Goal: Use online tool/utility: Utilize a website feature to perform a specific function

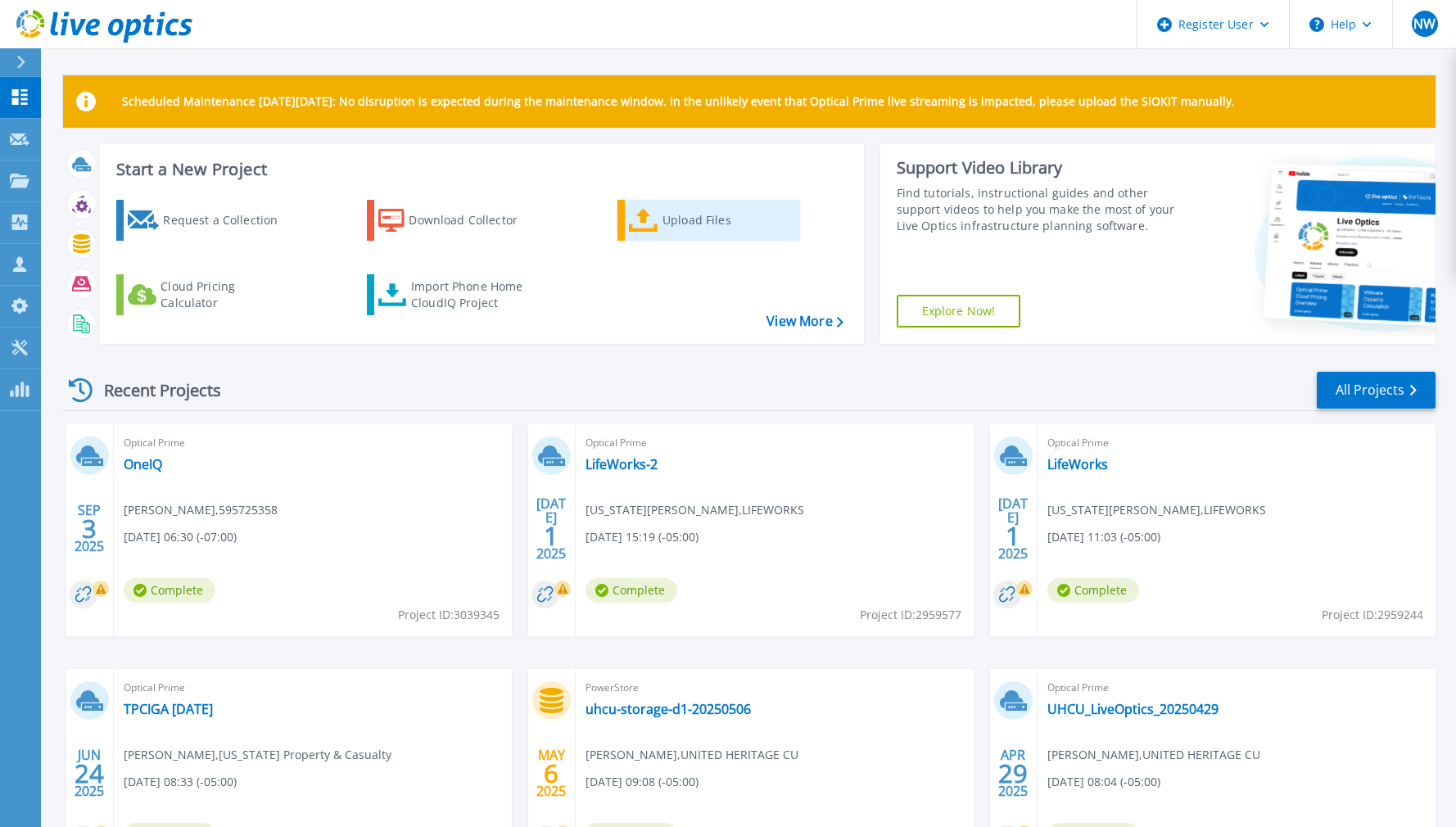
click at [656, 217] on icon at bounding box center [644, 220] width 29 height 24
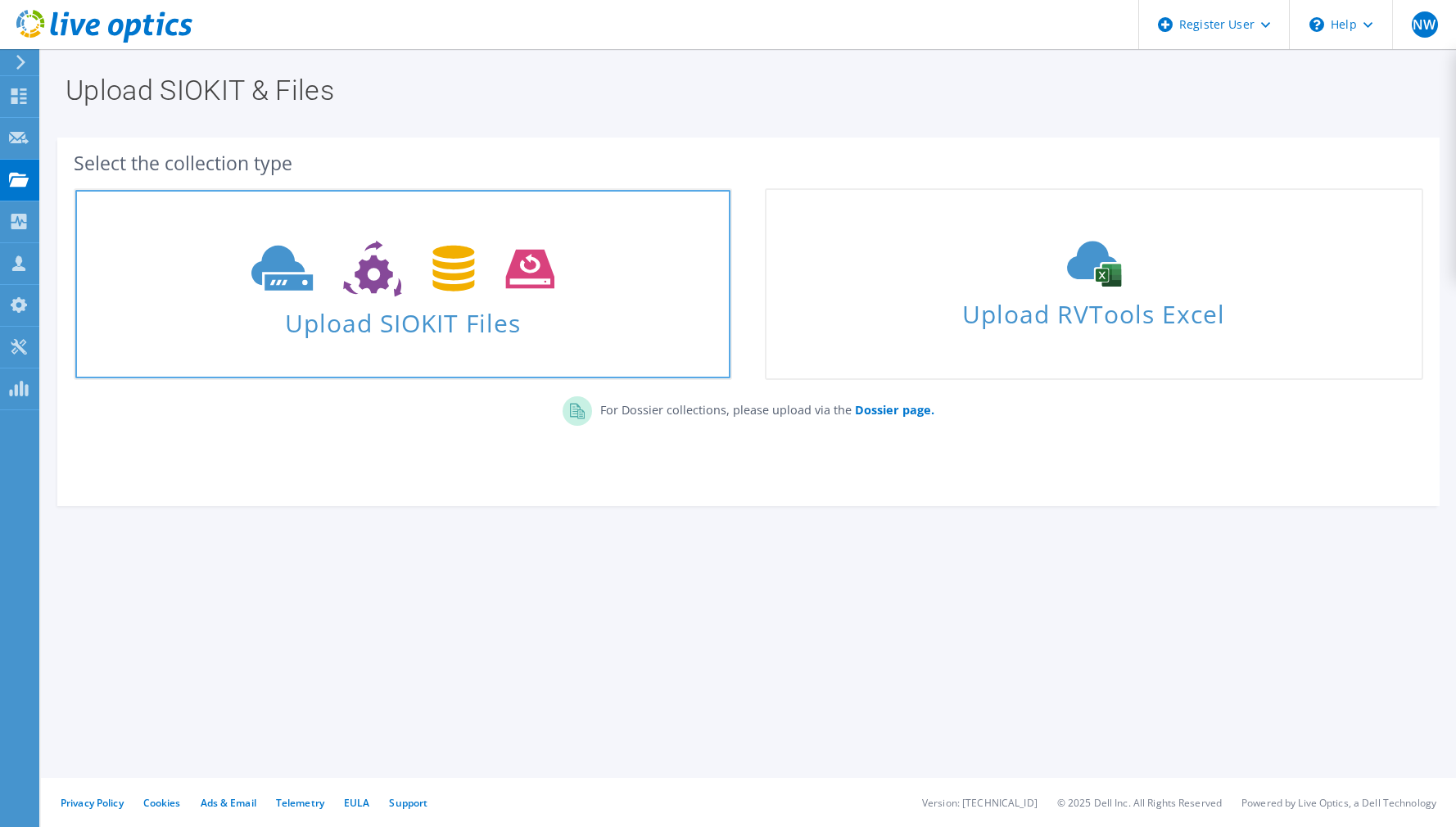
click at [417, 237] on span at bounding box center [403, 267] width 656 height 69
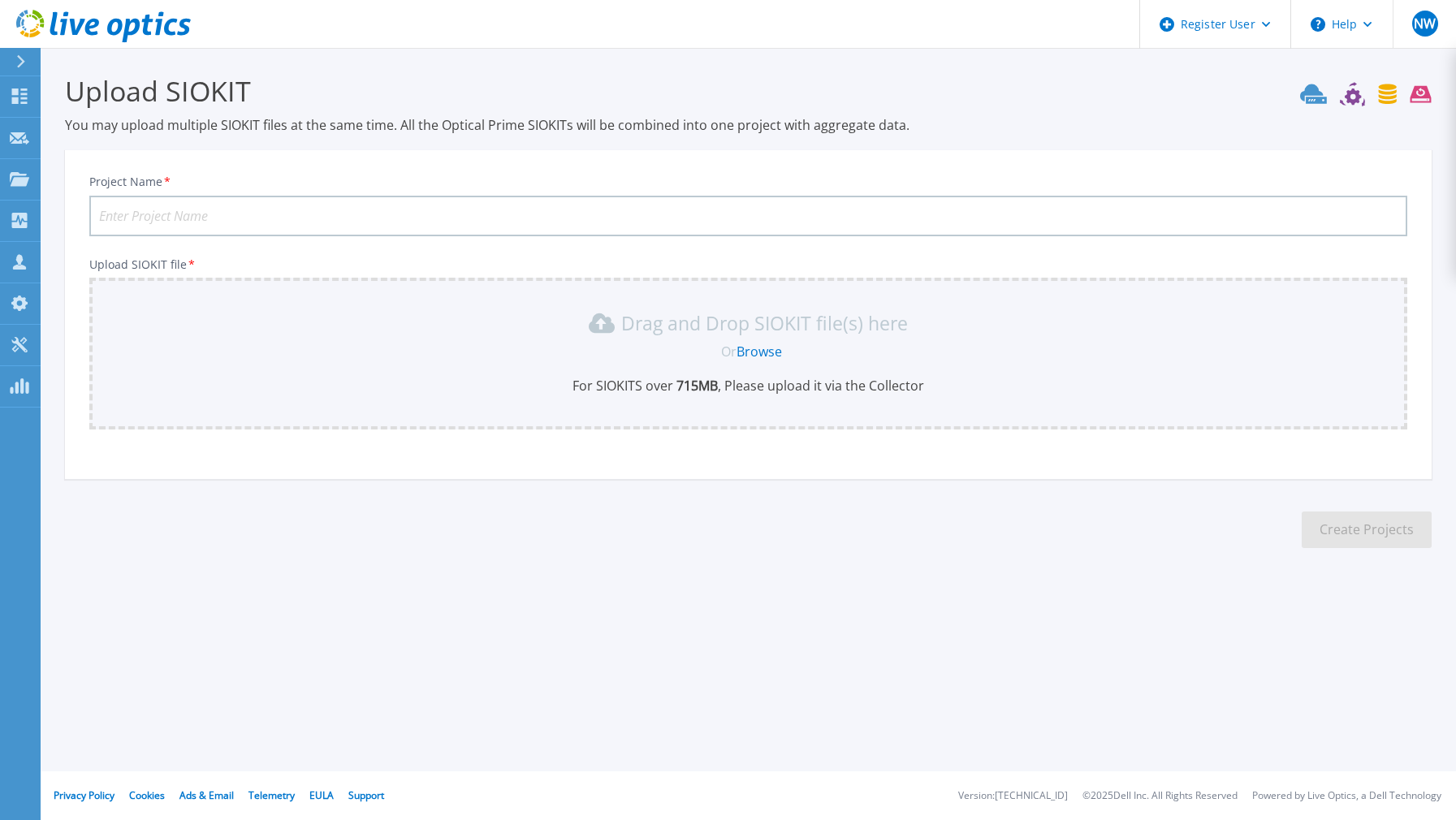
click at [394, 221] on input "Project Name *" at bounding box center [748, 216] width 1318 height 41
type input "St. Edwards University"
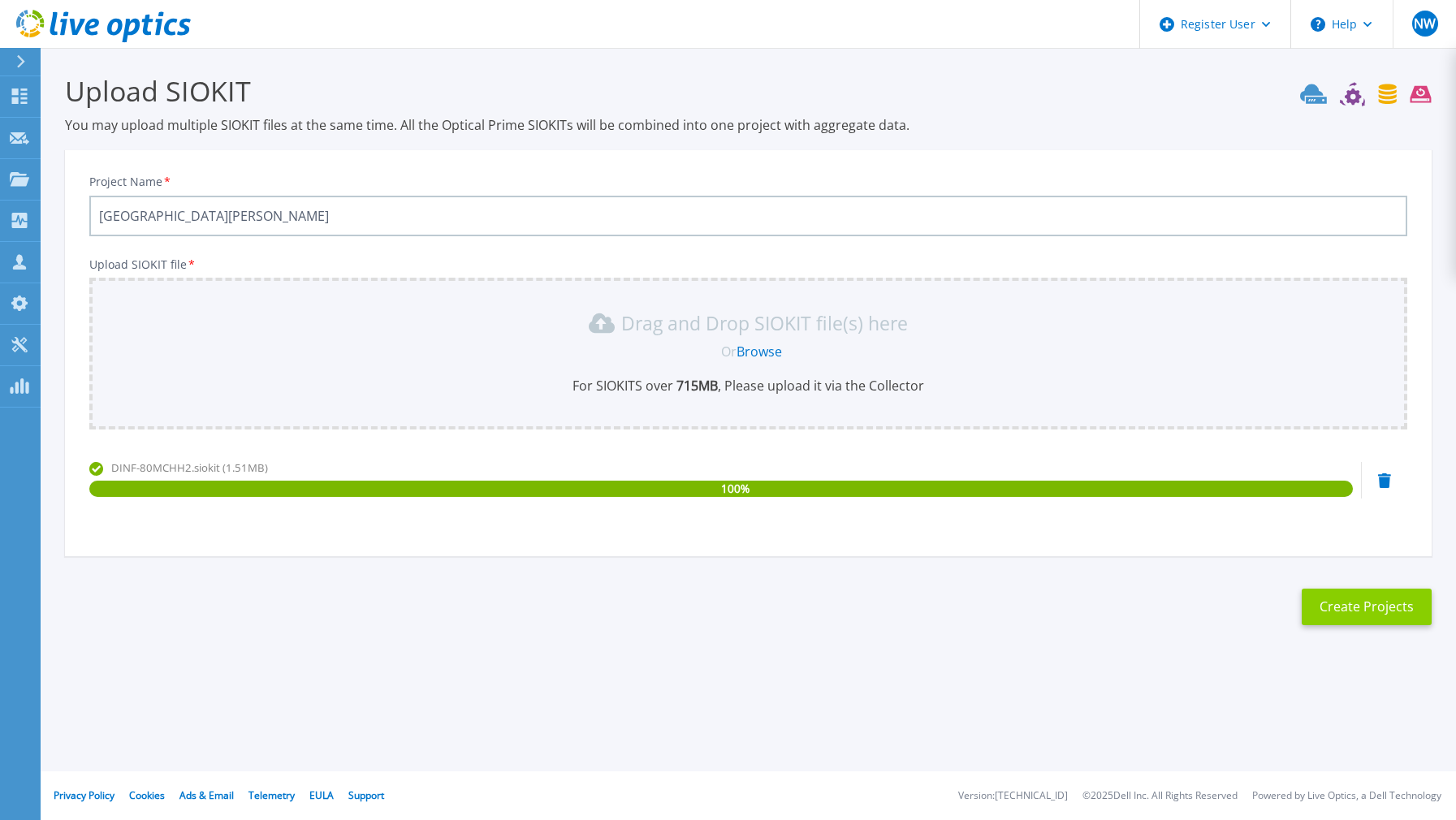
click at [1338, 604] on button "Create Projects" at bounding box center [1367, 607] width 130 height 36
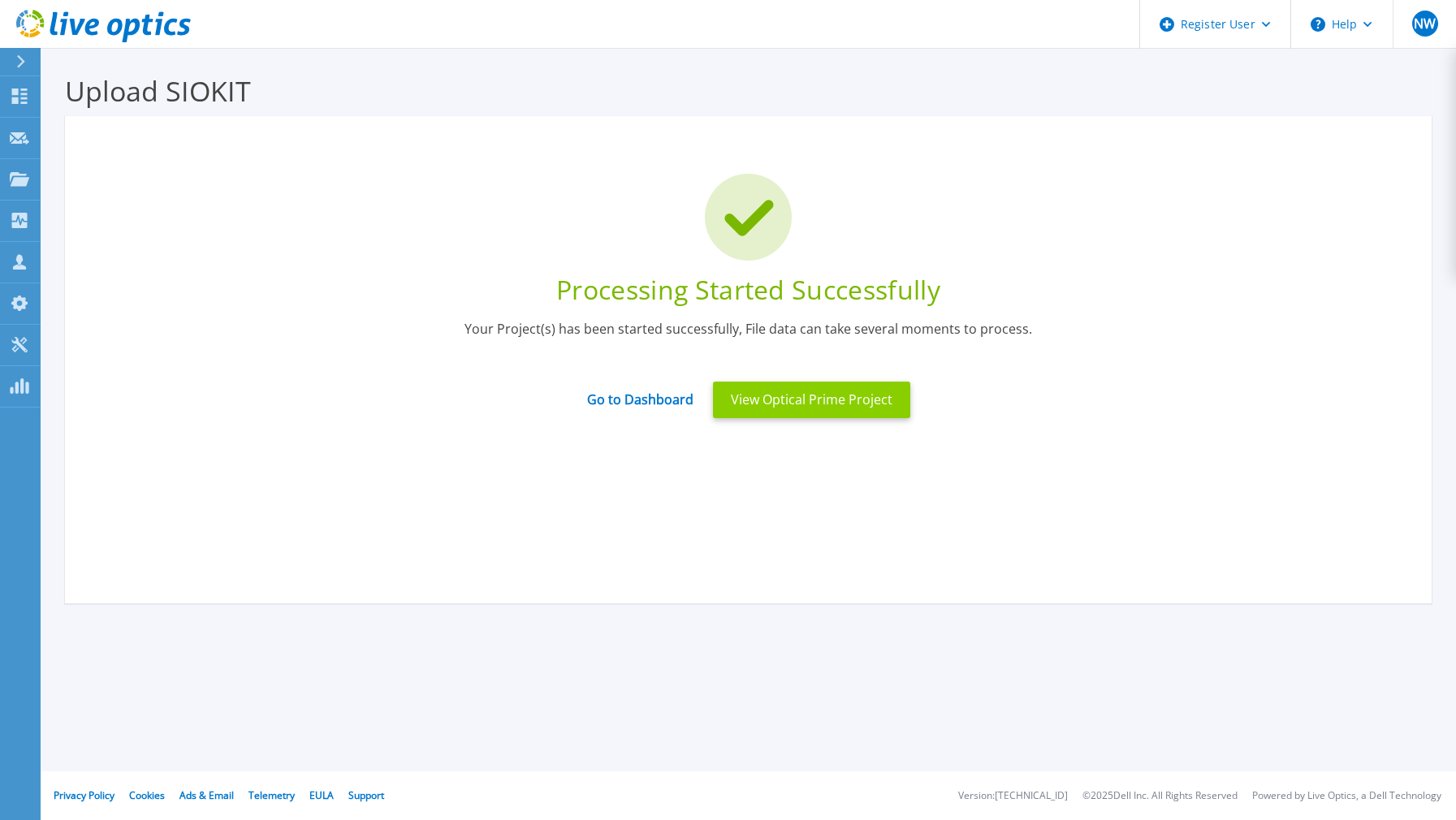
click at [787, 408] on button "View Optical Prime Project" at bounding box center [811, 400] width 198 height 36
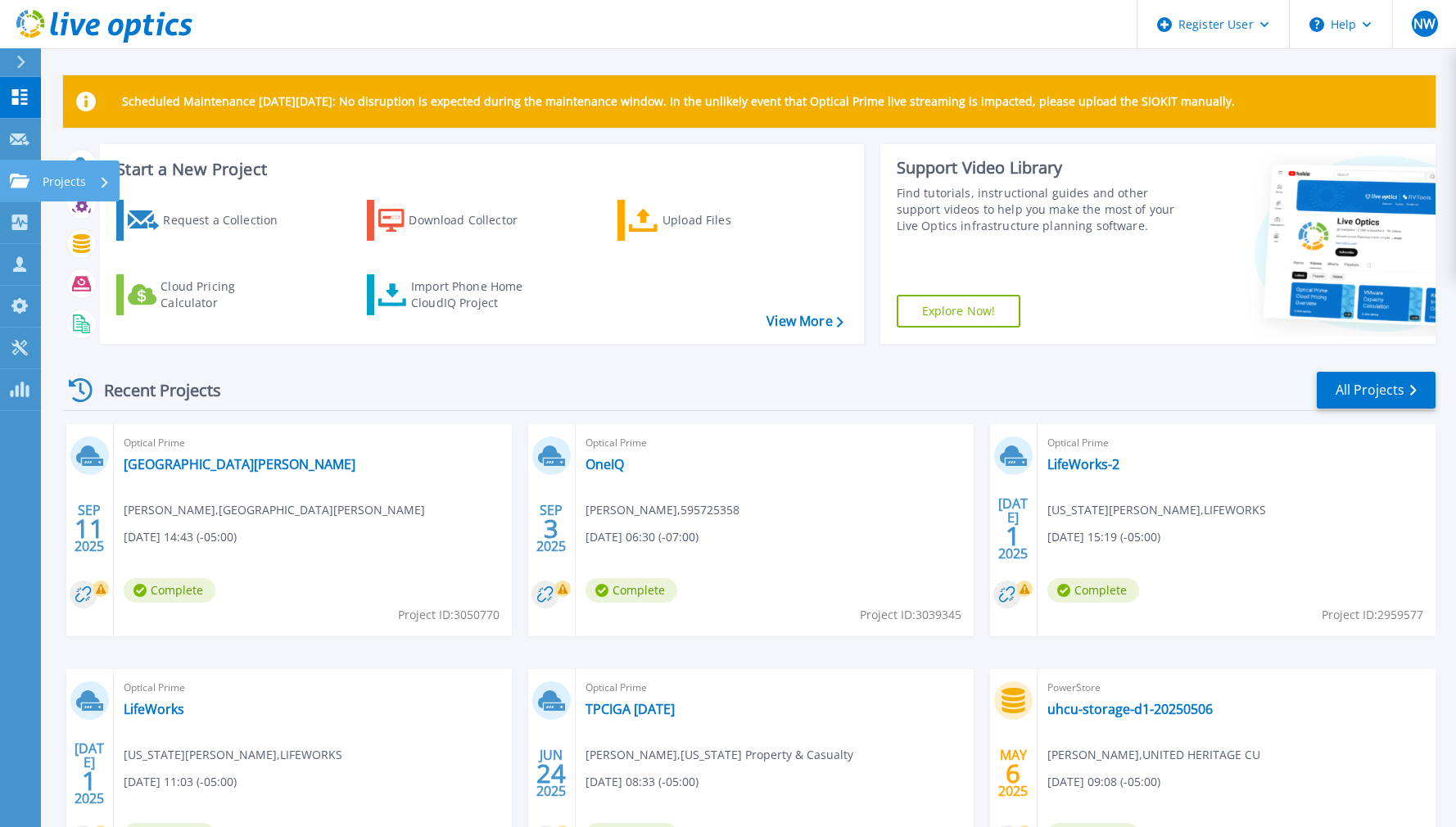
click at [43, 178] on p "Projects" at bounding box center [65, 181] width 44 height 43
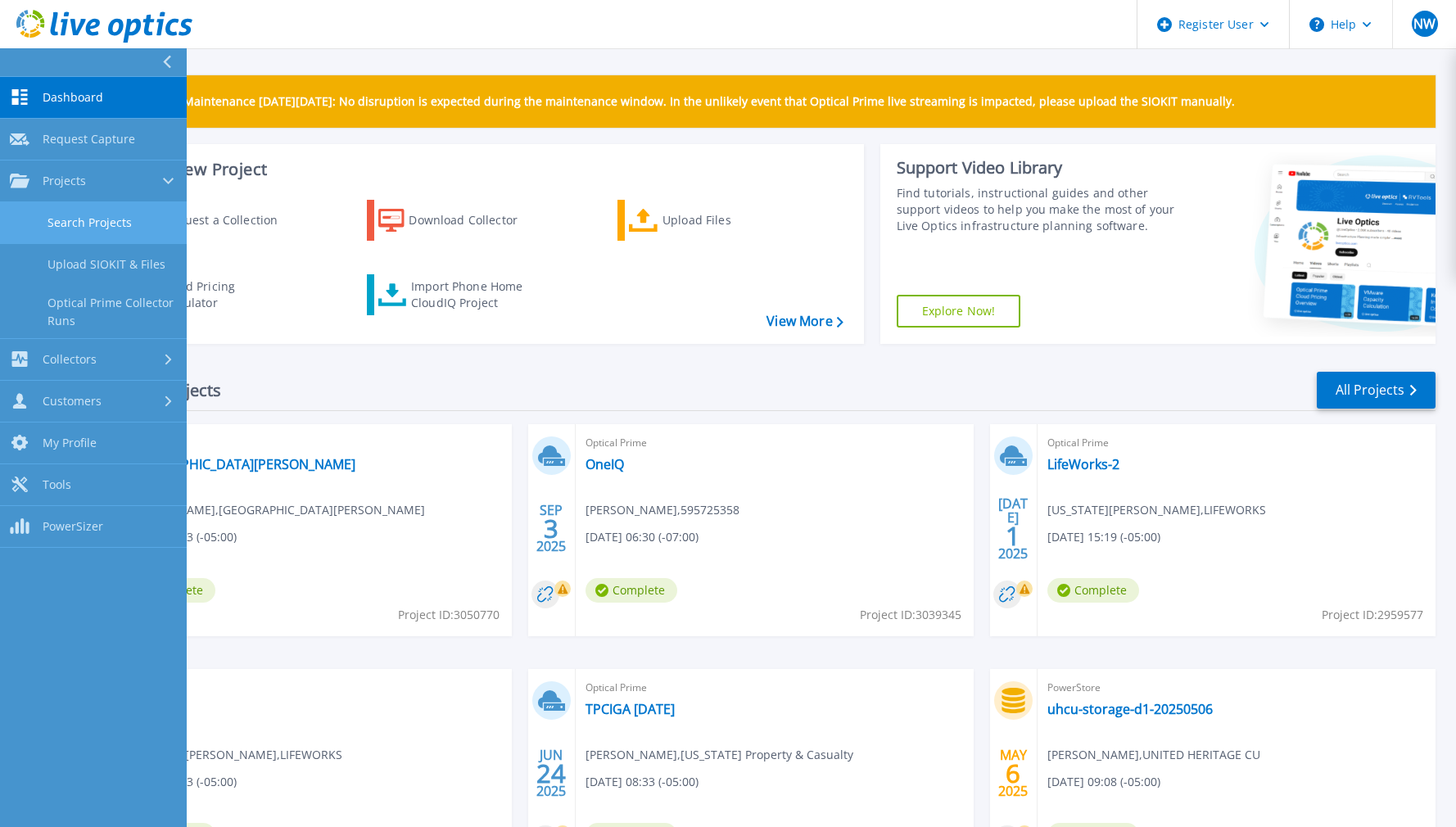
click at [106, 219] on link "Search Projects" at bounding box center [93, 223] width 187 height 42
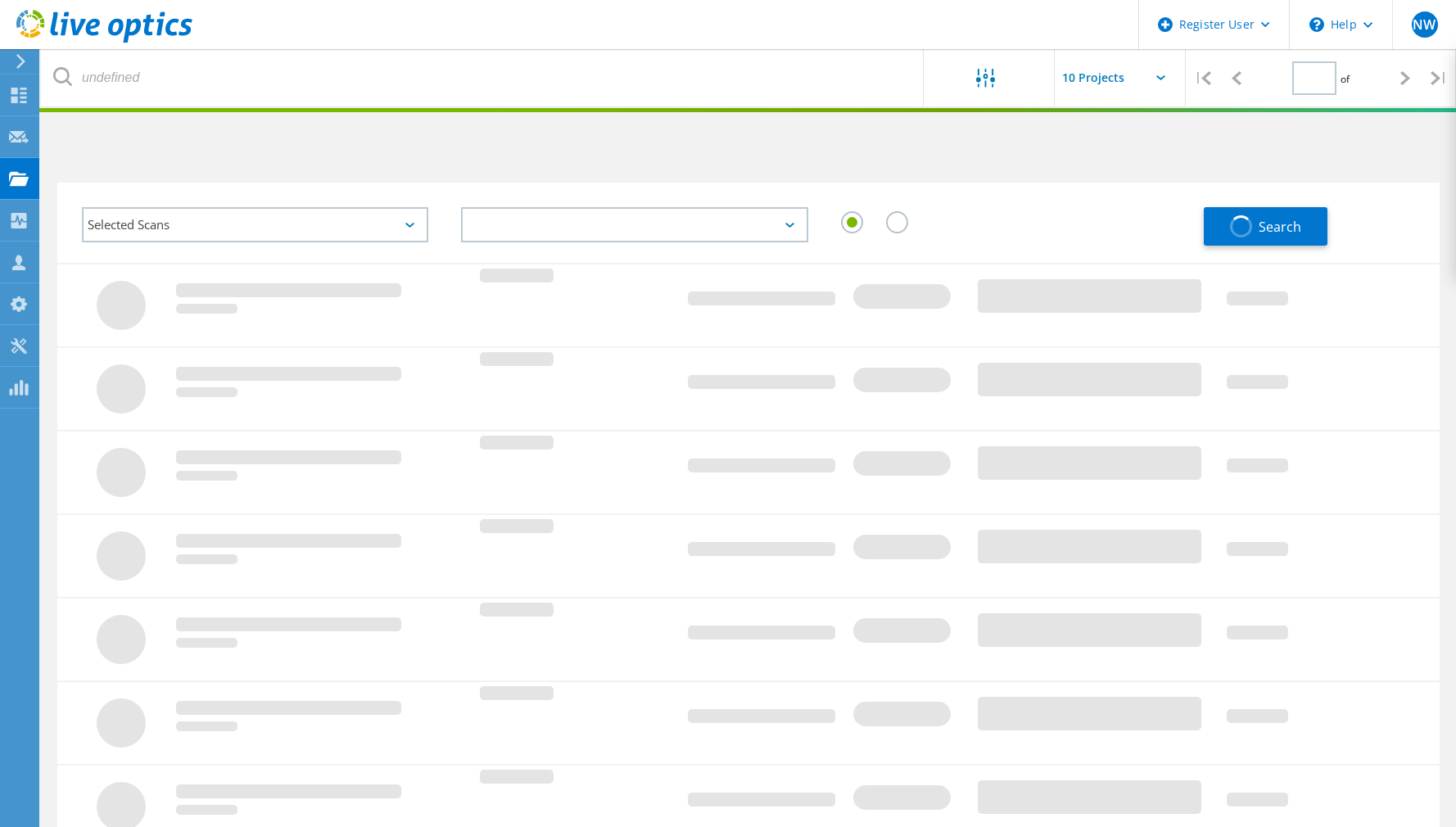
type input "1"
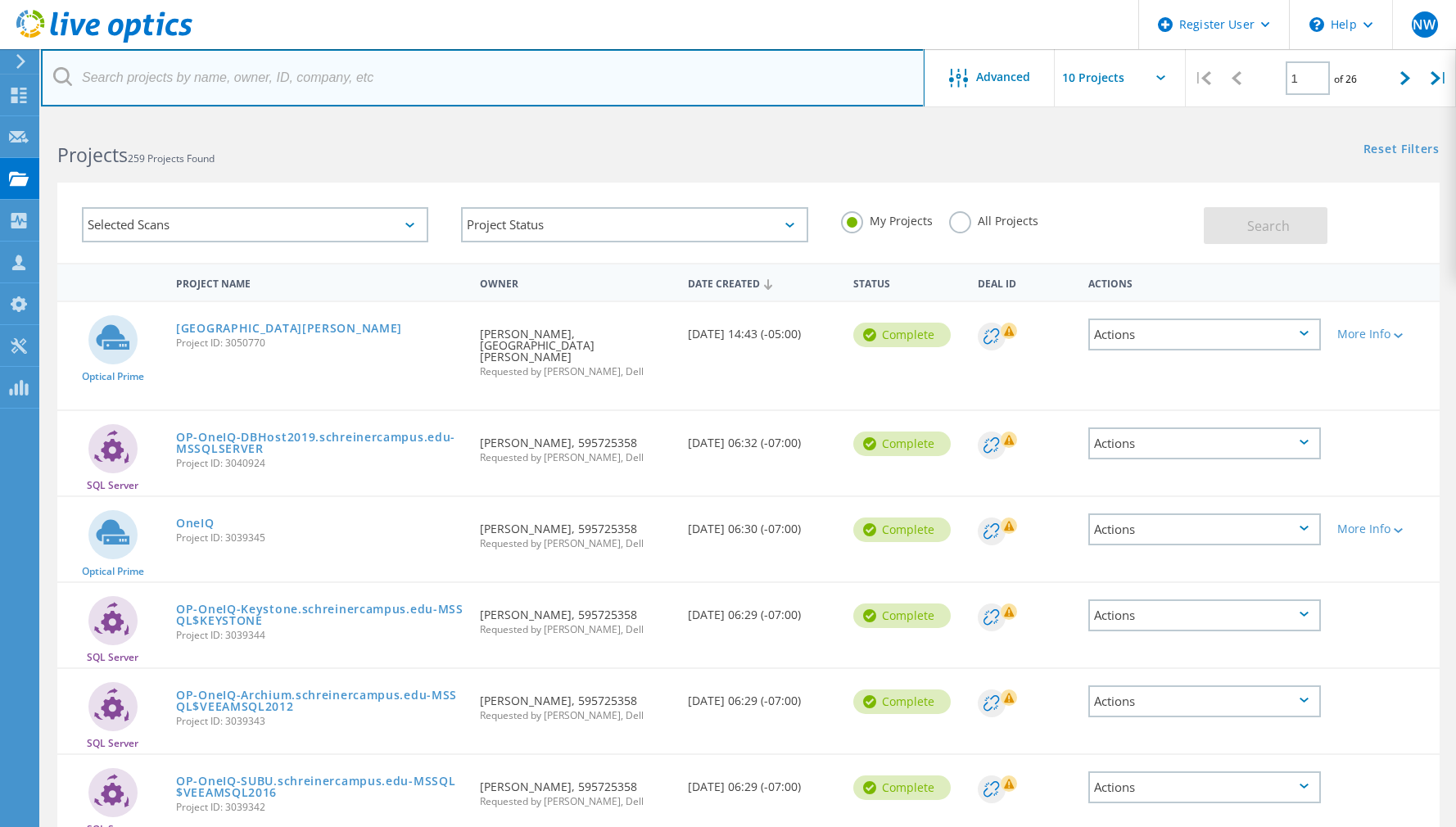
click at [489, 85] on input "text" at bounding box center [483, 77] width 883 height 57
type input "higginbotham"
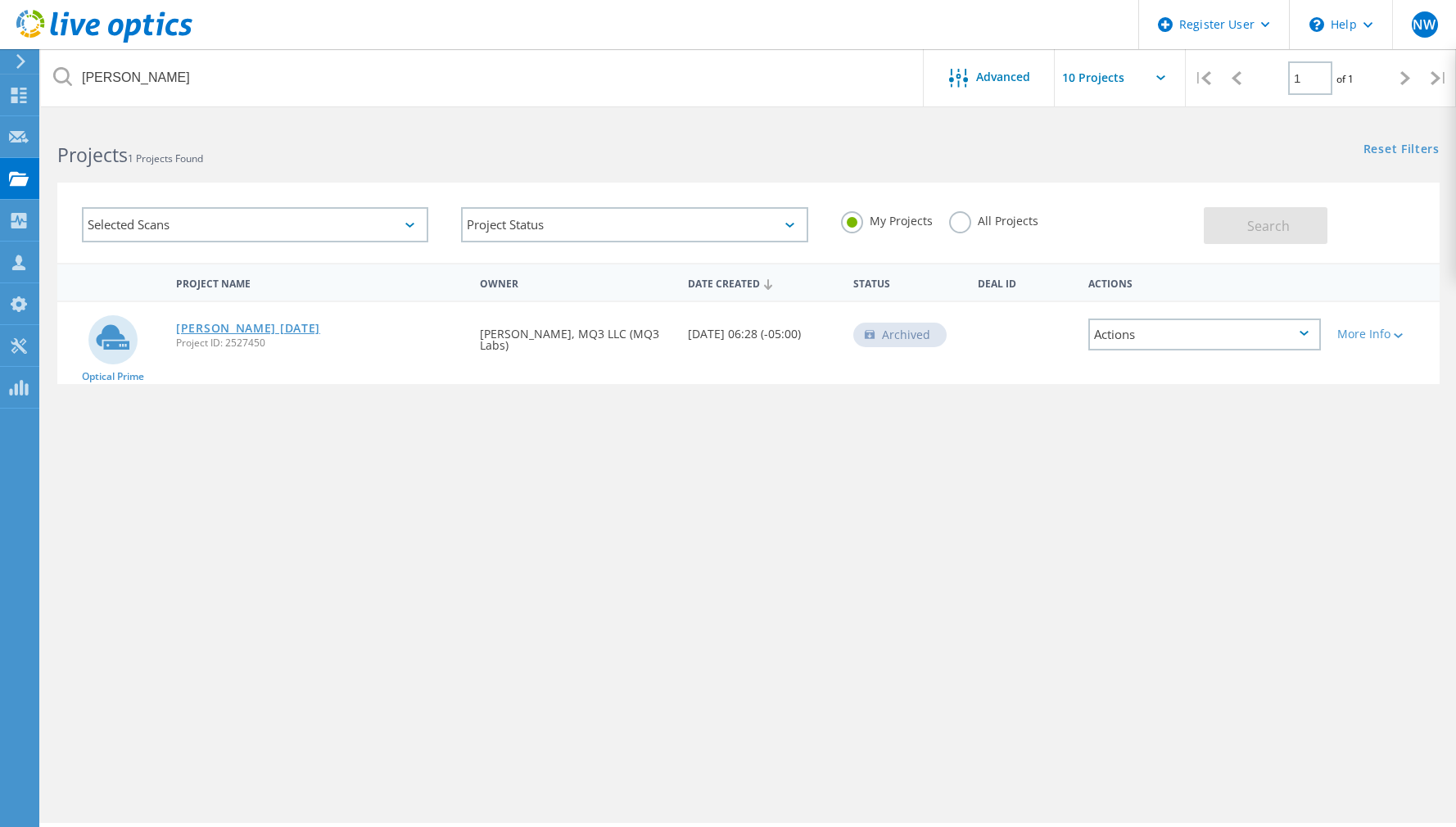
click at [266, 333] on link "Higginbotham 6-5-24" at bounding box center [248, 328] width 144 height 12
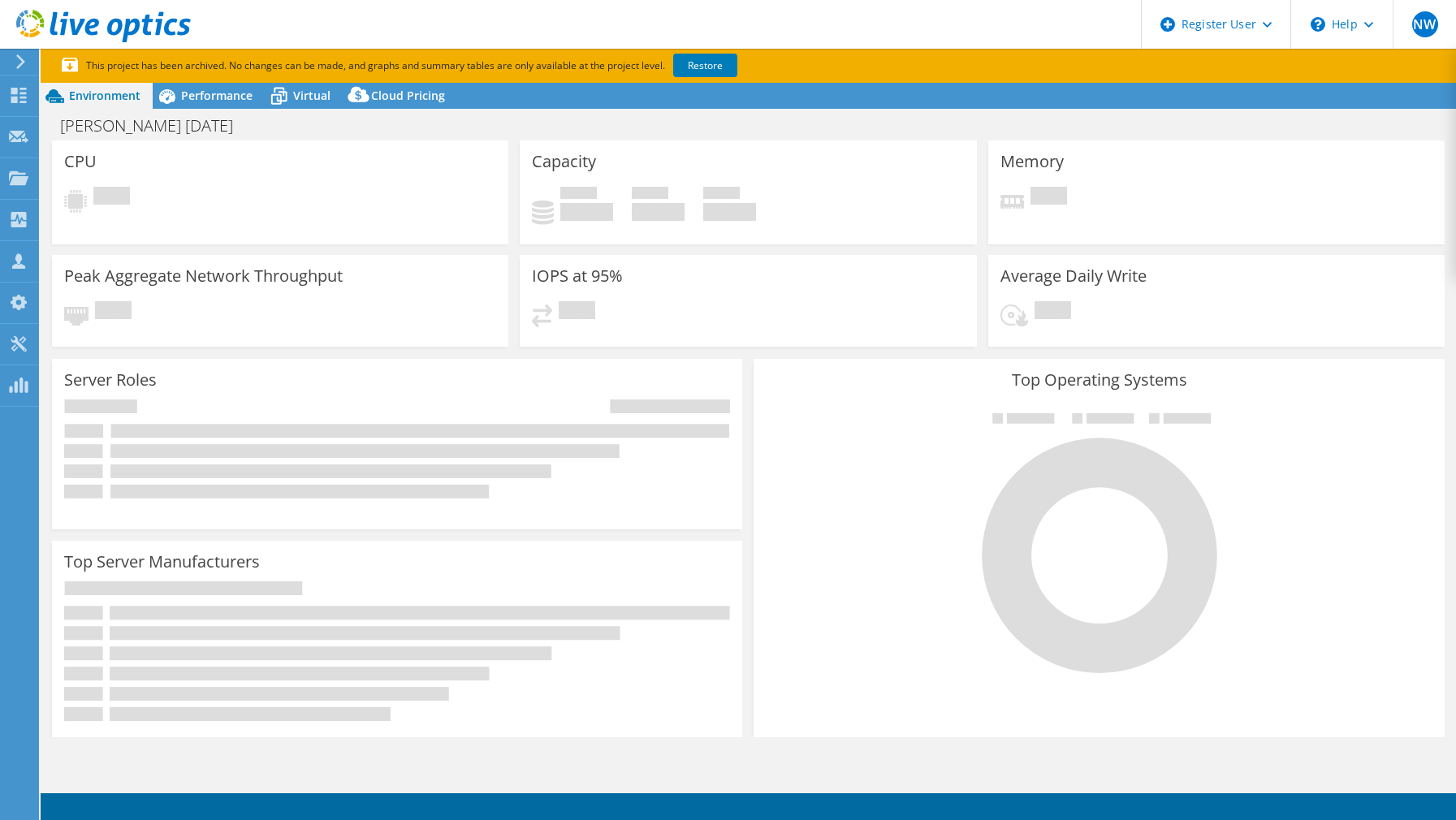
select select "USD"
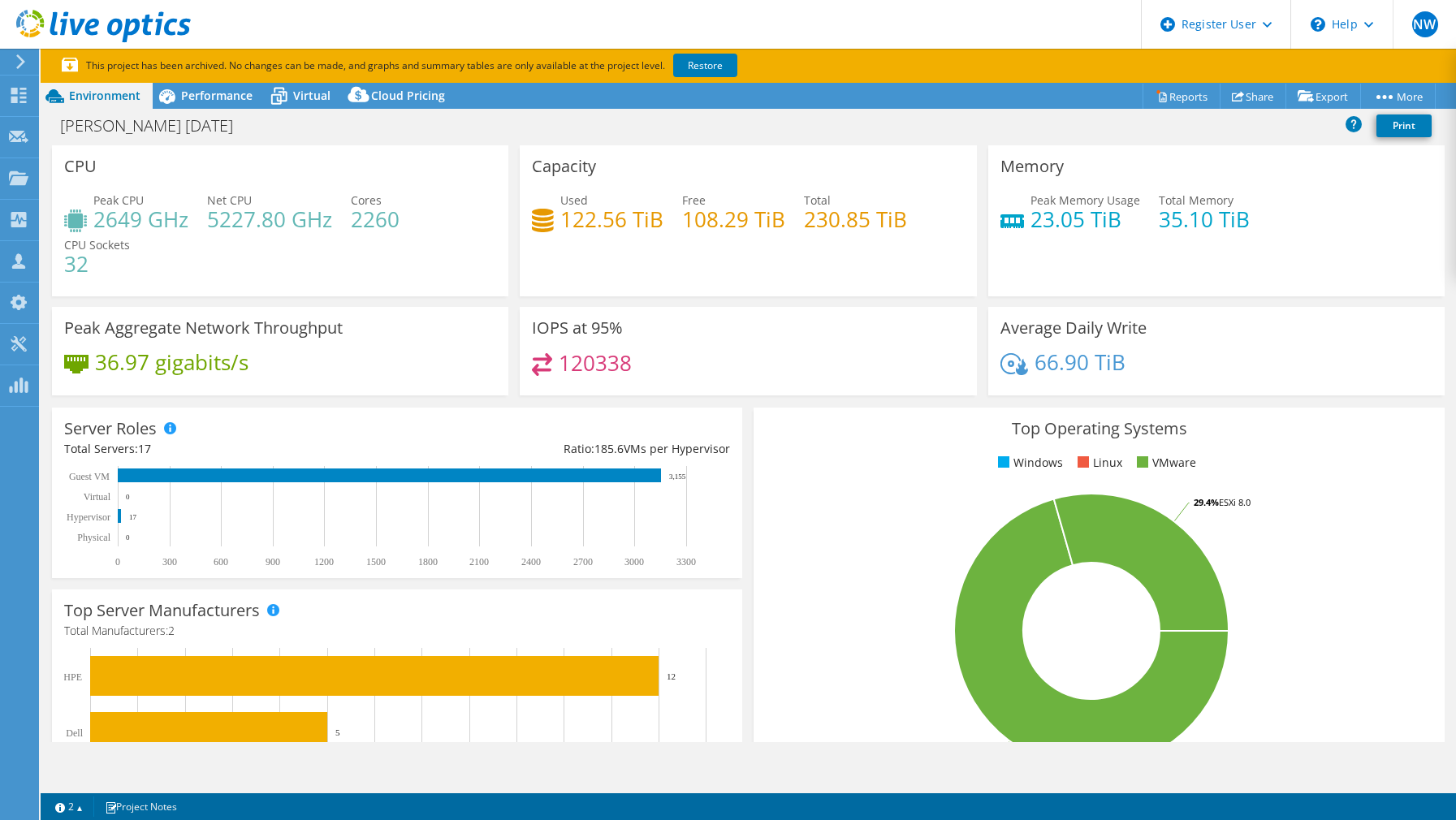
click at [233, 202] on span "Net CPU" at bounding box center [228, 200] width 44 height 15
click at [56, 93] on div "Dashboard" at bounding box center [76, 96] width 77 height 41
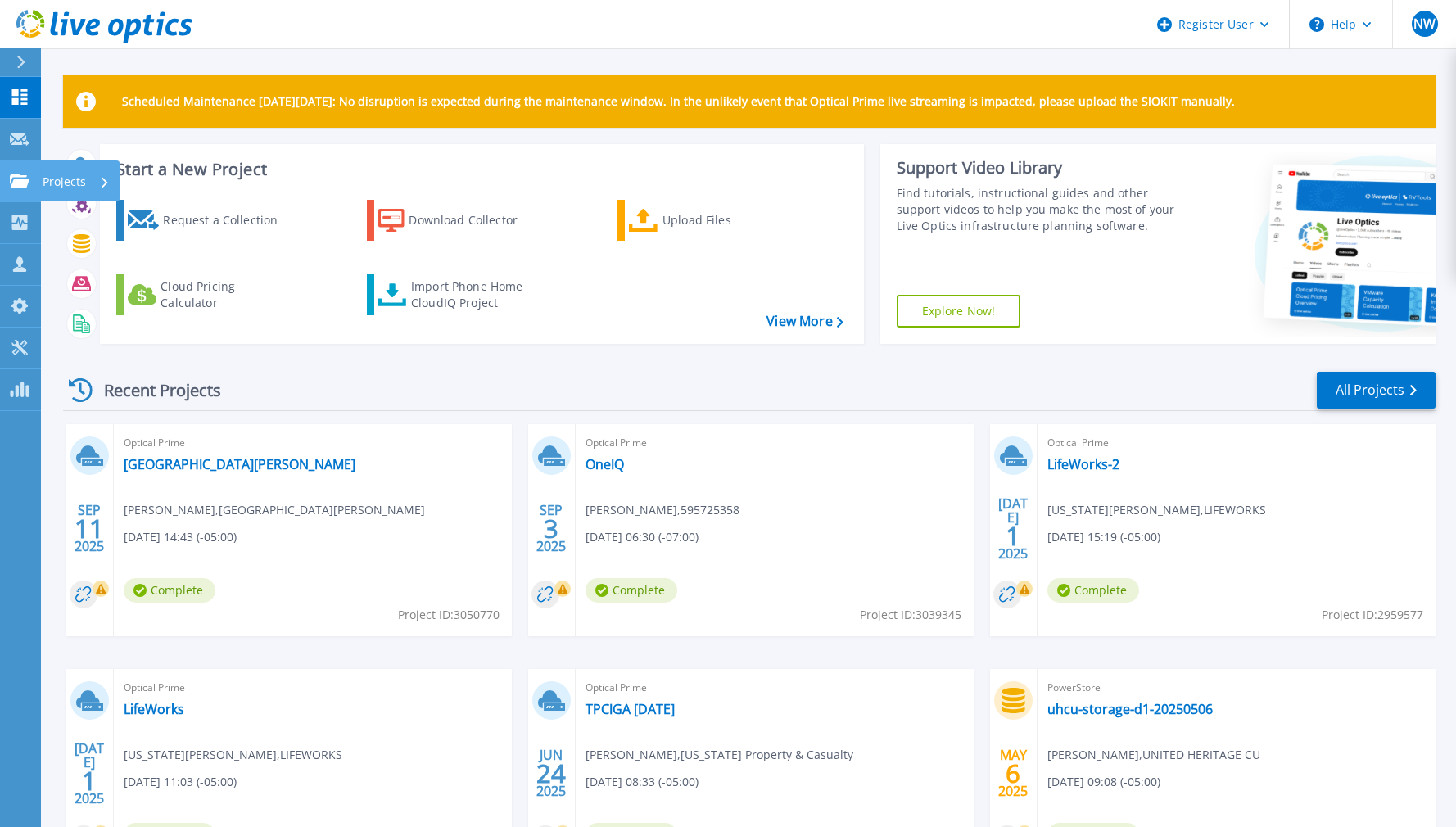
click at [77, 183] on p "Projects" at bounding box center [65, 181] width 44 height 43
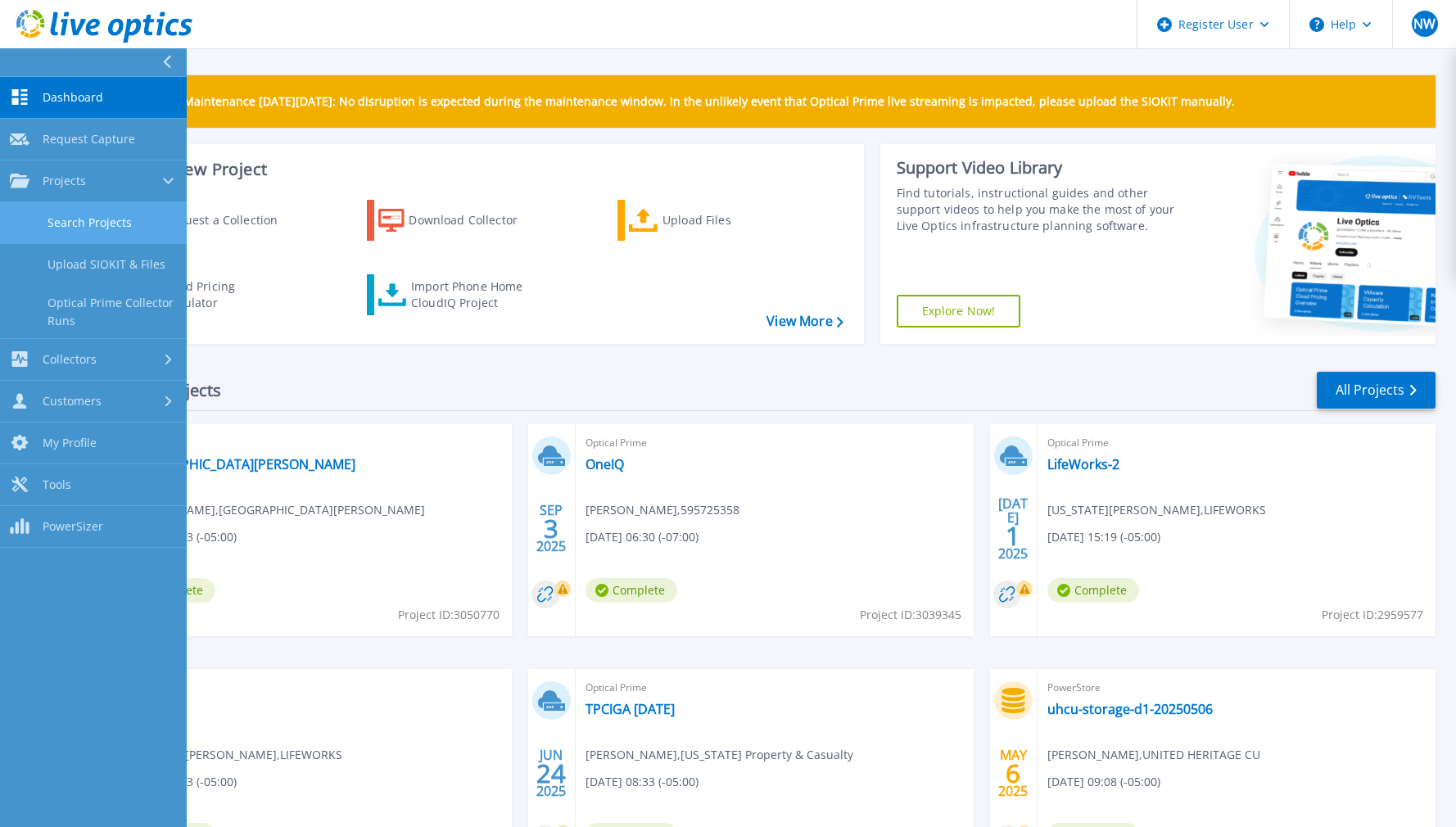
click at [101, 233] on link "Search Projects" at bounding box center [93, 223] width 187 height 42
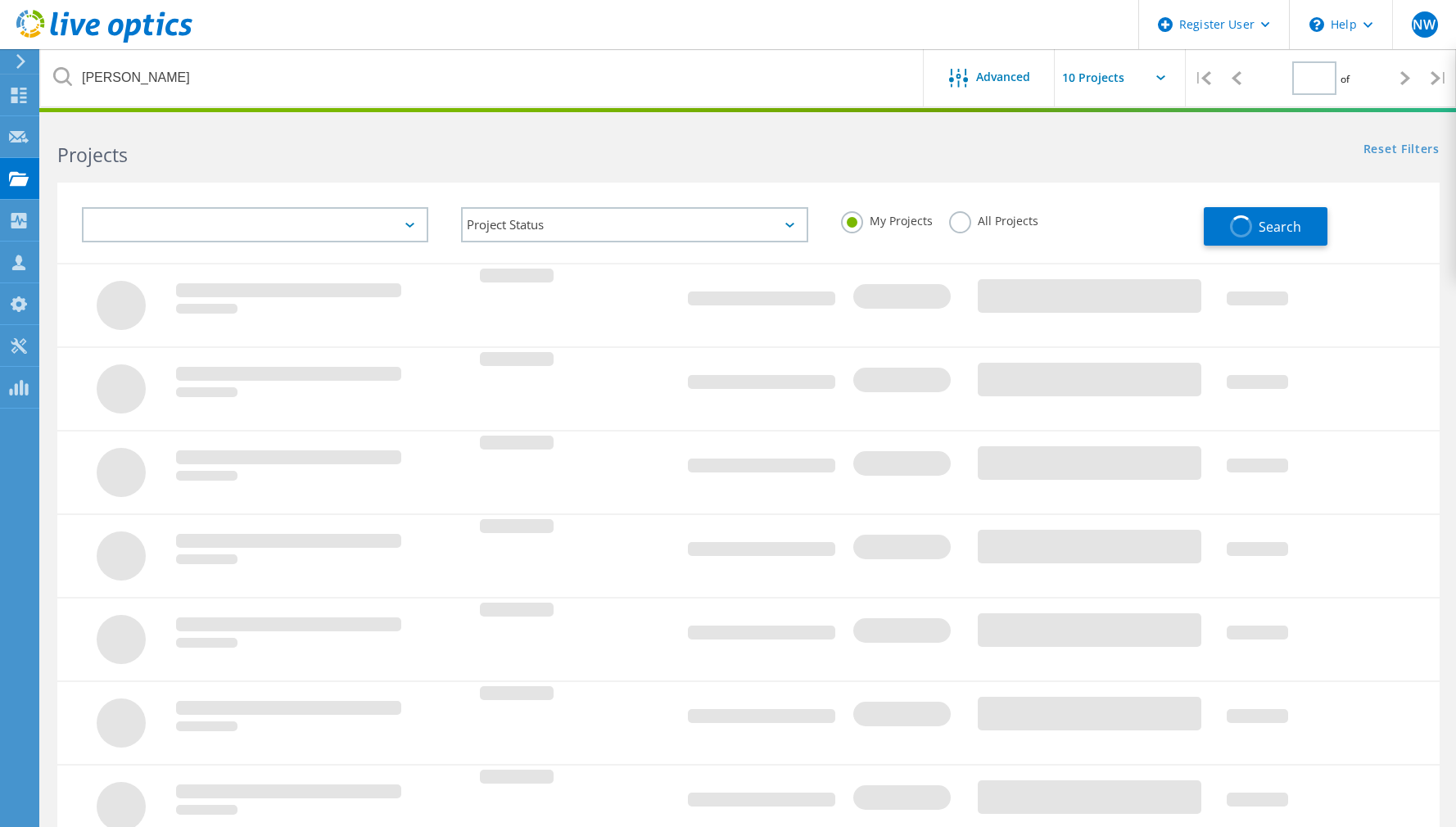
type input "1"
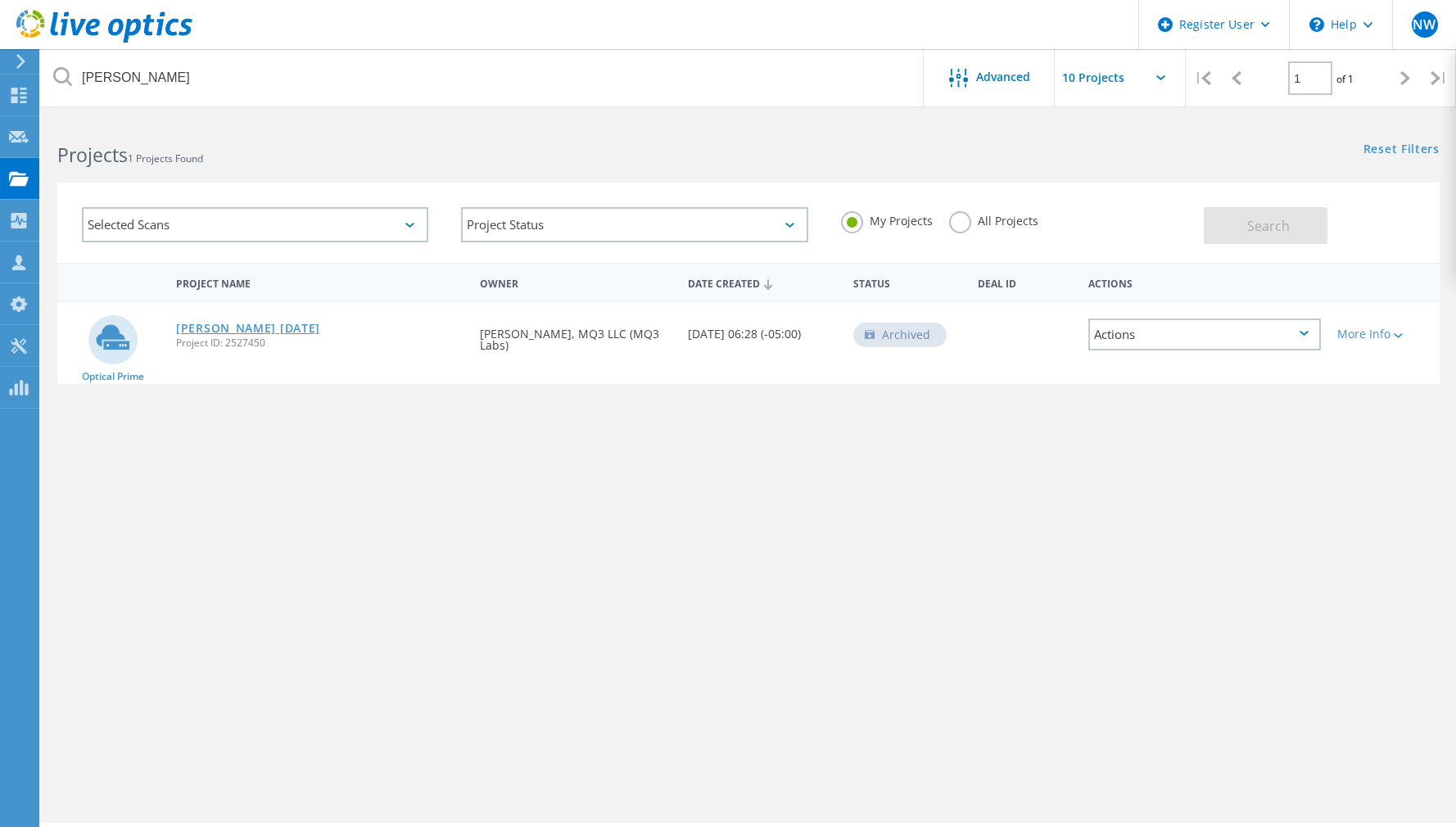
click at [231, 326] on link "[PERSON_NAME] [DATE]" at bounding box center [248, 328] width 144 height 12
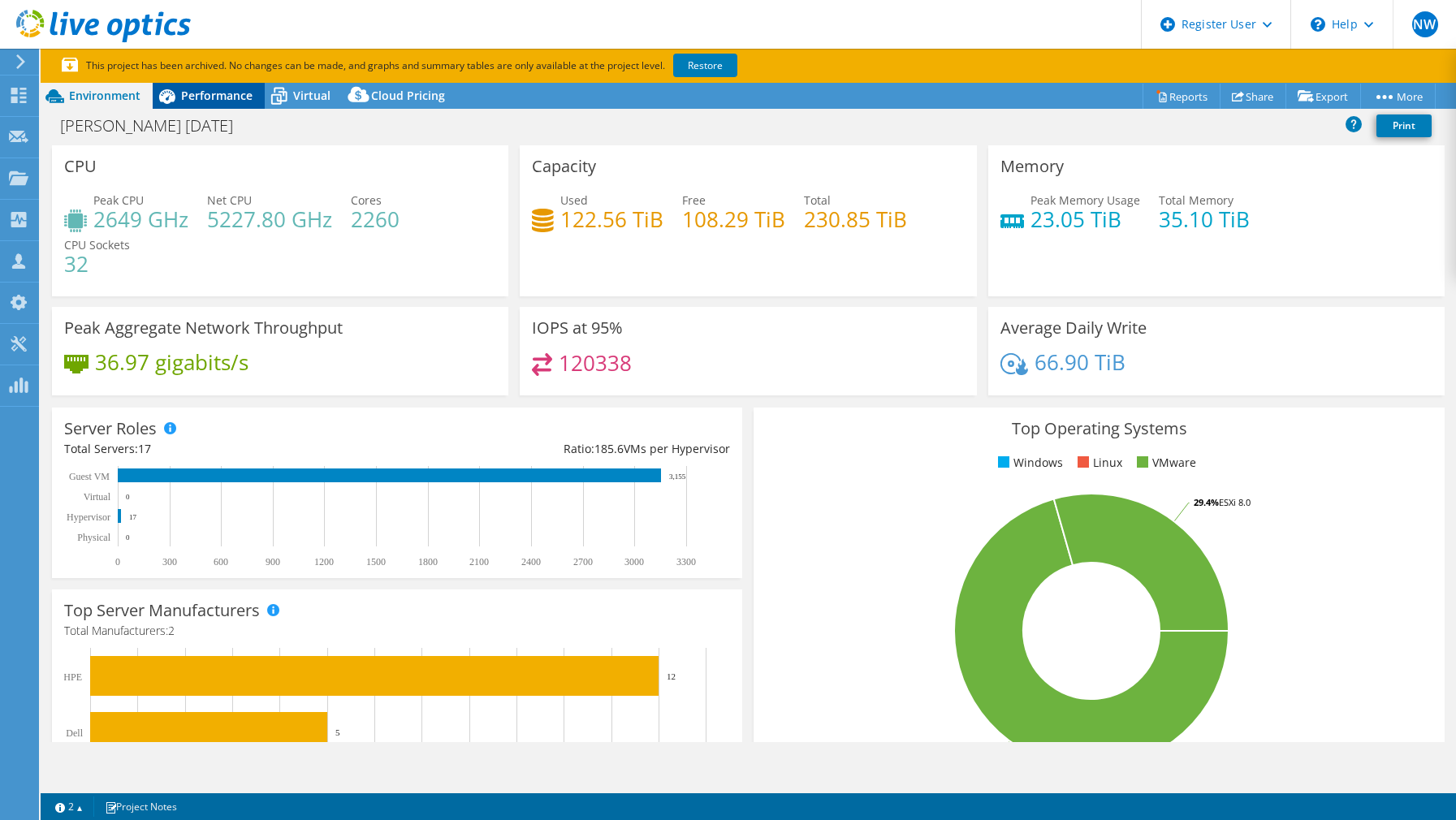
click at [193, 92] on span "Performance" at bounding box center [217, 95] width 71 height 15
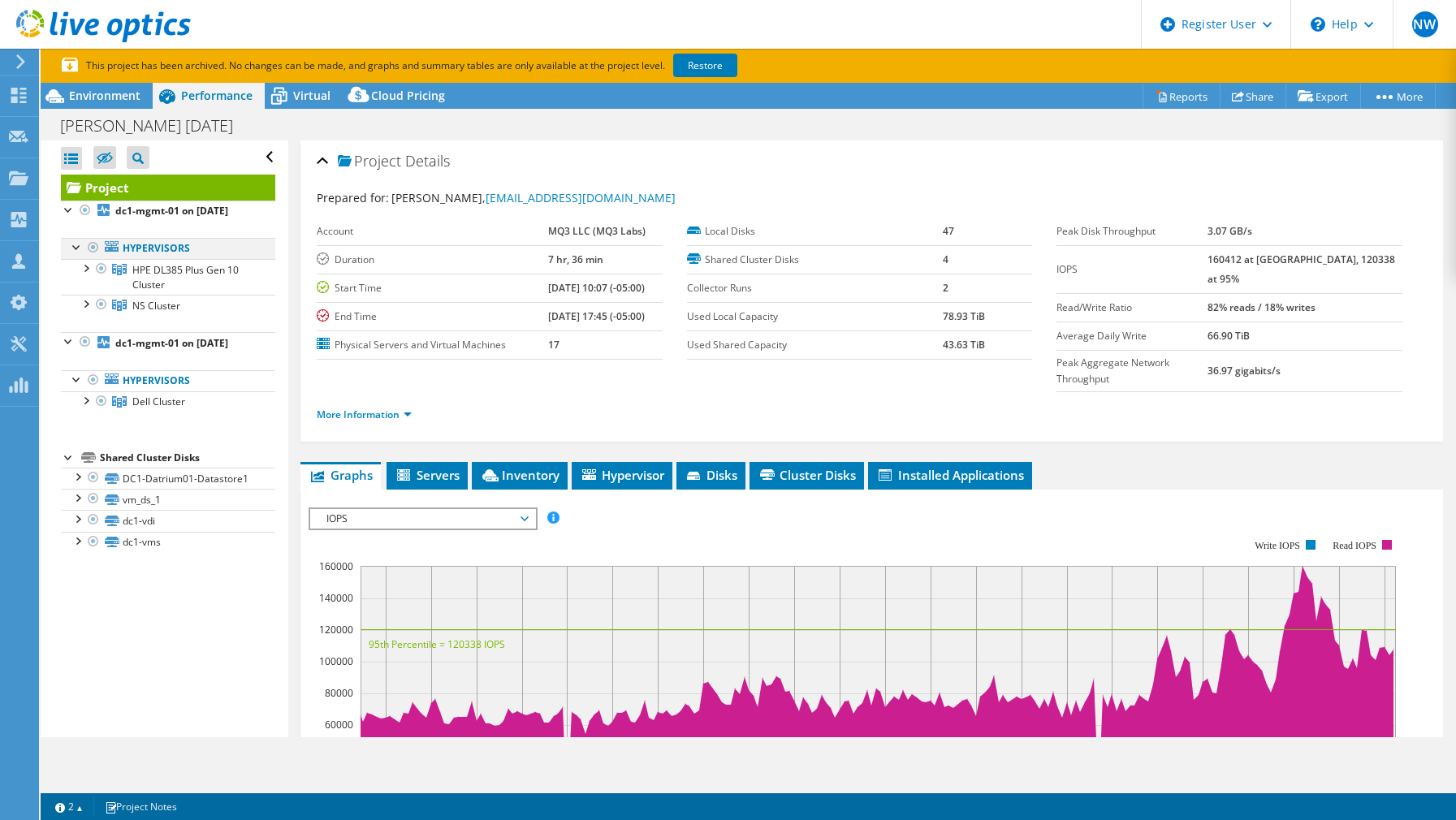
click at [93, 248] on div at bounding box center [93, 248] width 16 height 20
click at [85, 340] on div at bounding box center [85, 342] width 16 height 20
click at [700, 63] on link "Restore" at bounding box center [705, 65] width 64 height 23
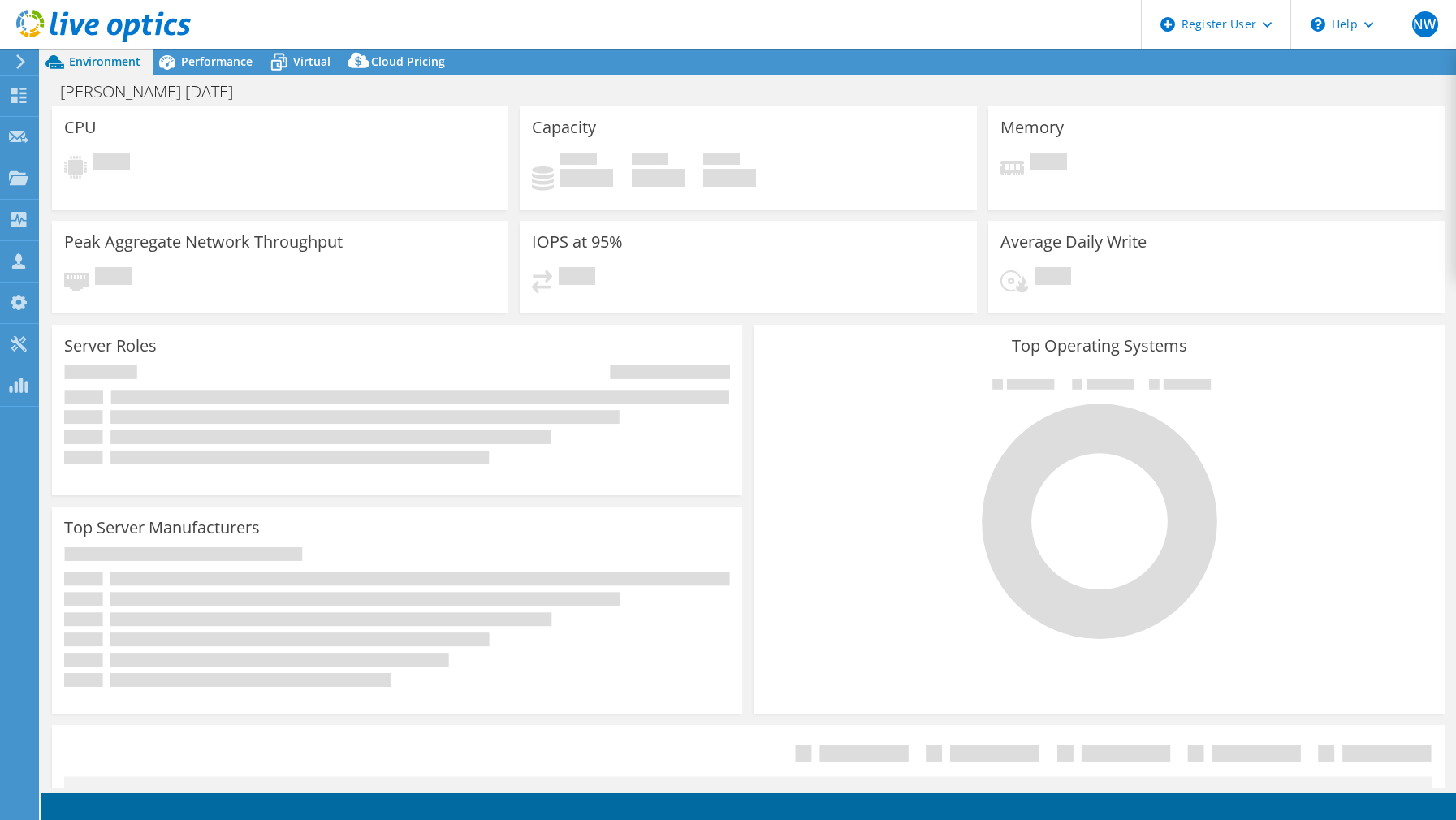
select select "USD"
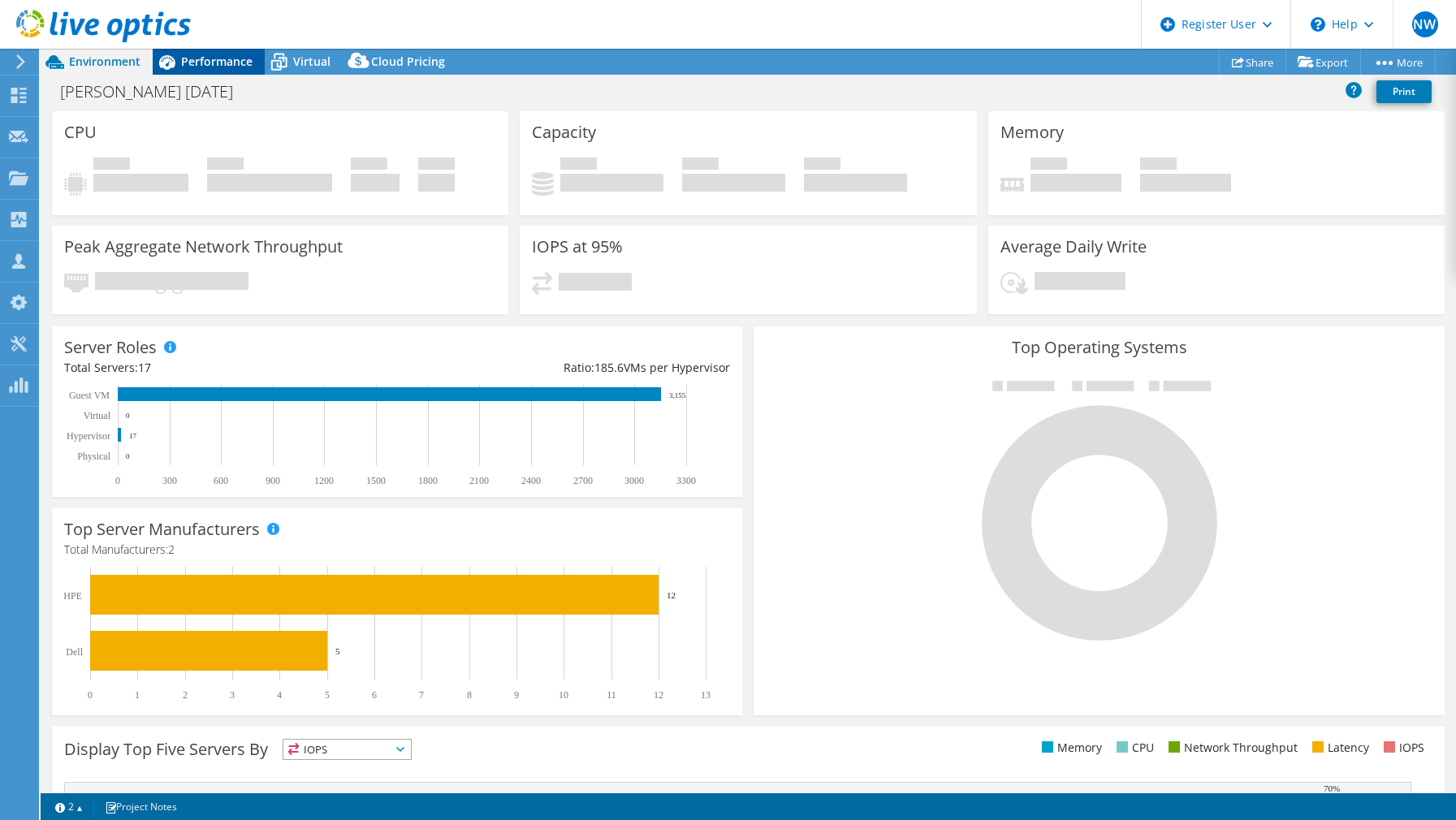
click at [236, 70] on div "Performance" at bounding box center [209, 61] width 112 height 26
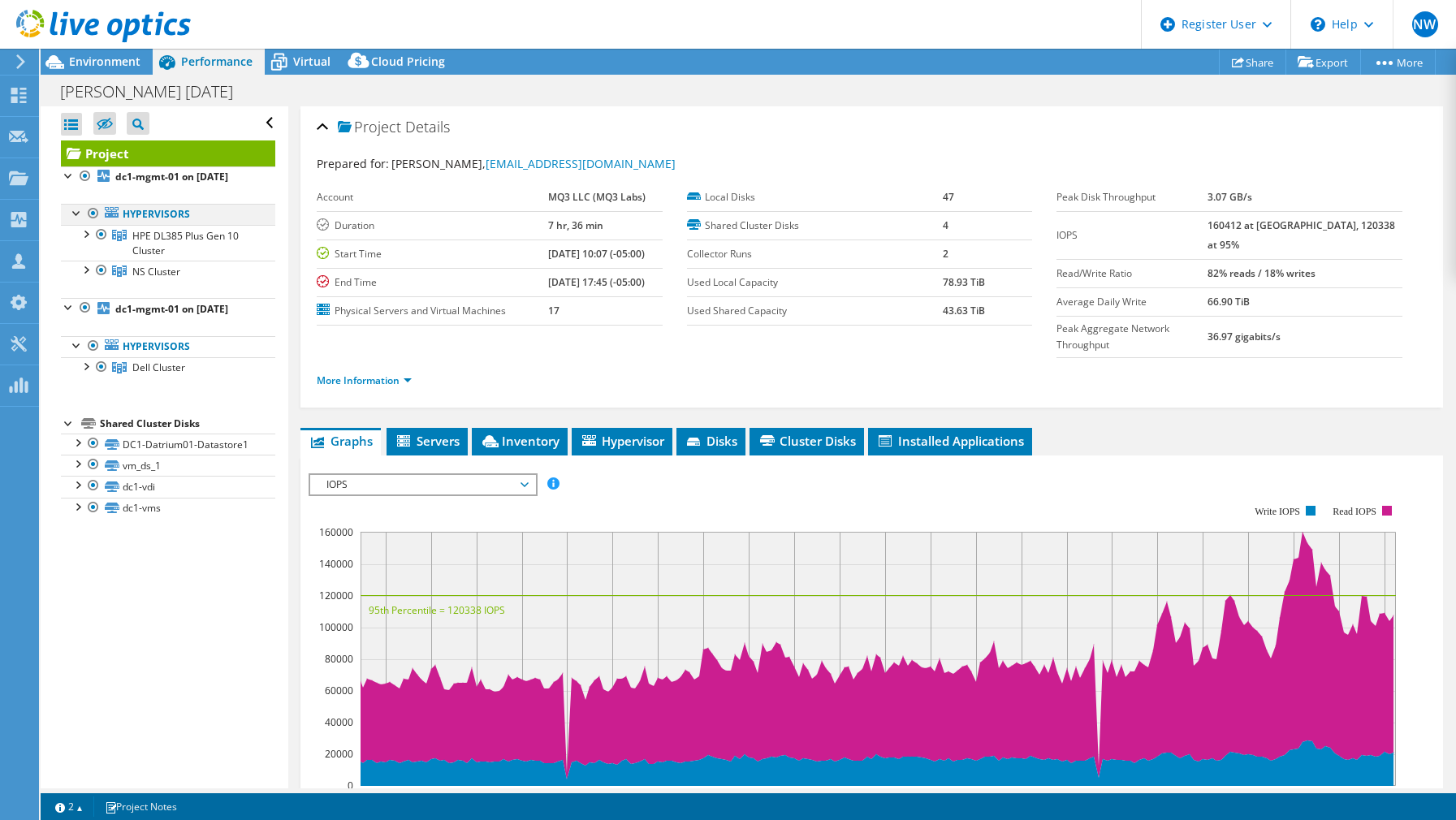
click at [93, 210] on div at bounding box center [93, 214] width 16 height 20
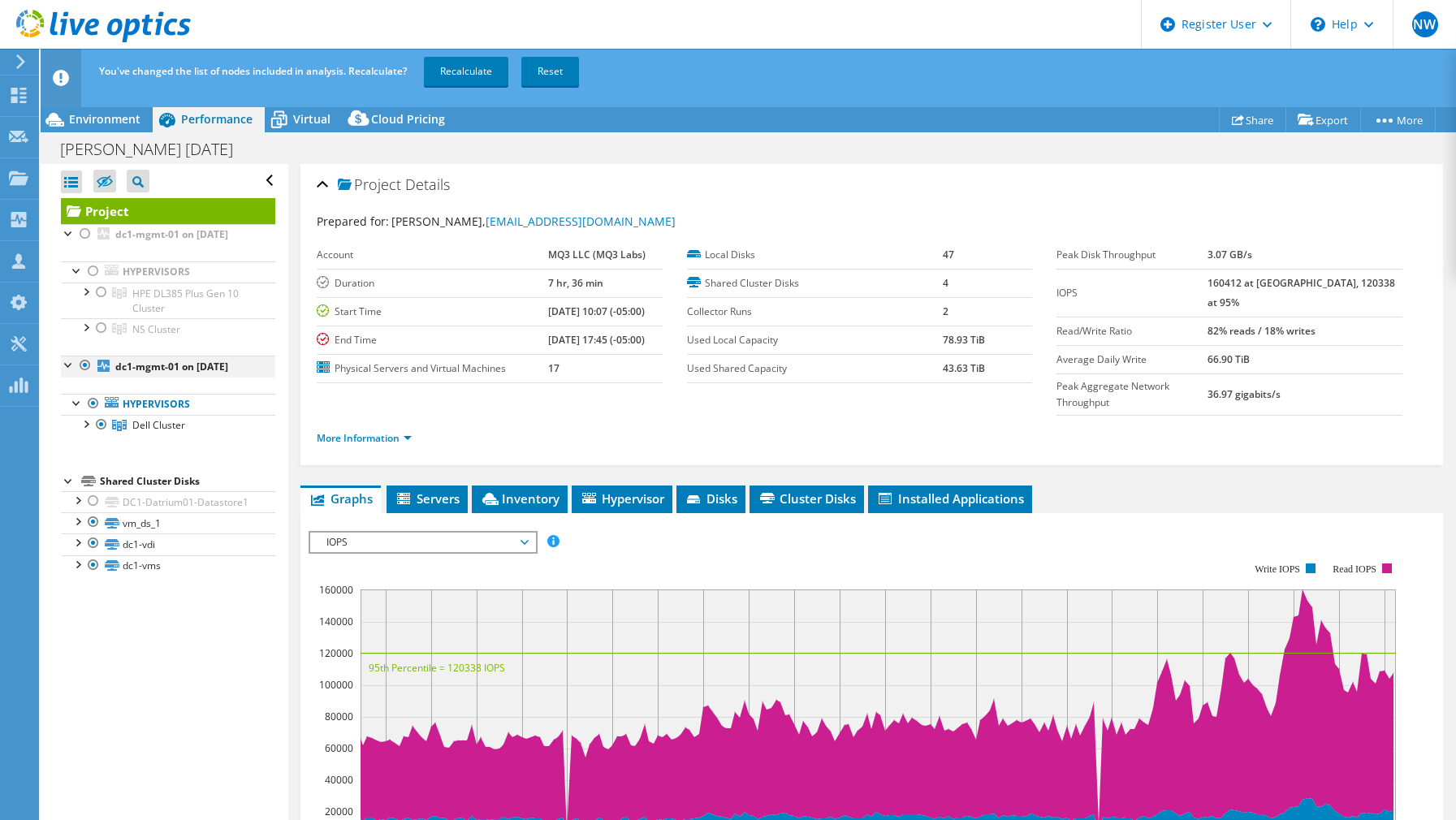
click at [84, 364] on div at bounding box center [85, 366] width 16 height 20
click at [101, 425] on div at bounding box center [101, 425] width 16 height 20
click at [467, 69] on link "Recalculate" at bounding box center [466, 71] width 85 height 29
